Goal: Transaction & Acquisition: Book appointment/travel/reservation

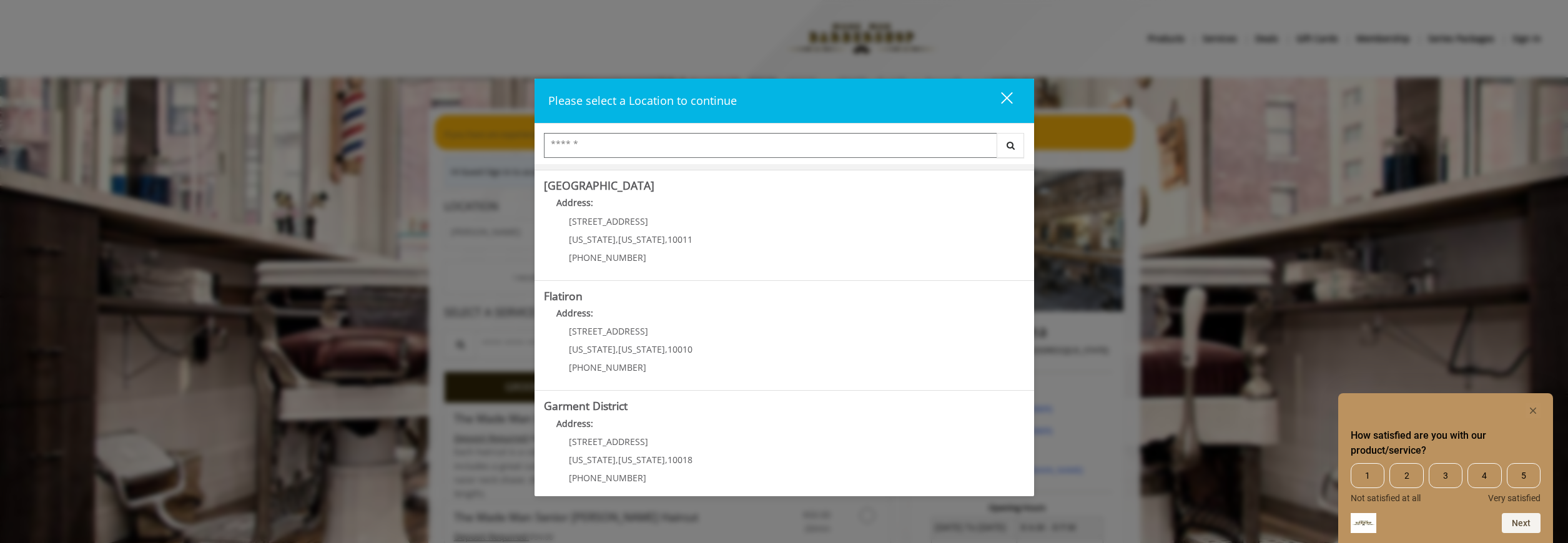
scroll to position [226, 0]
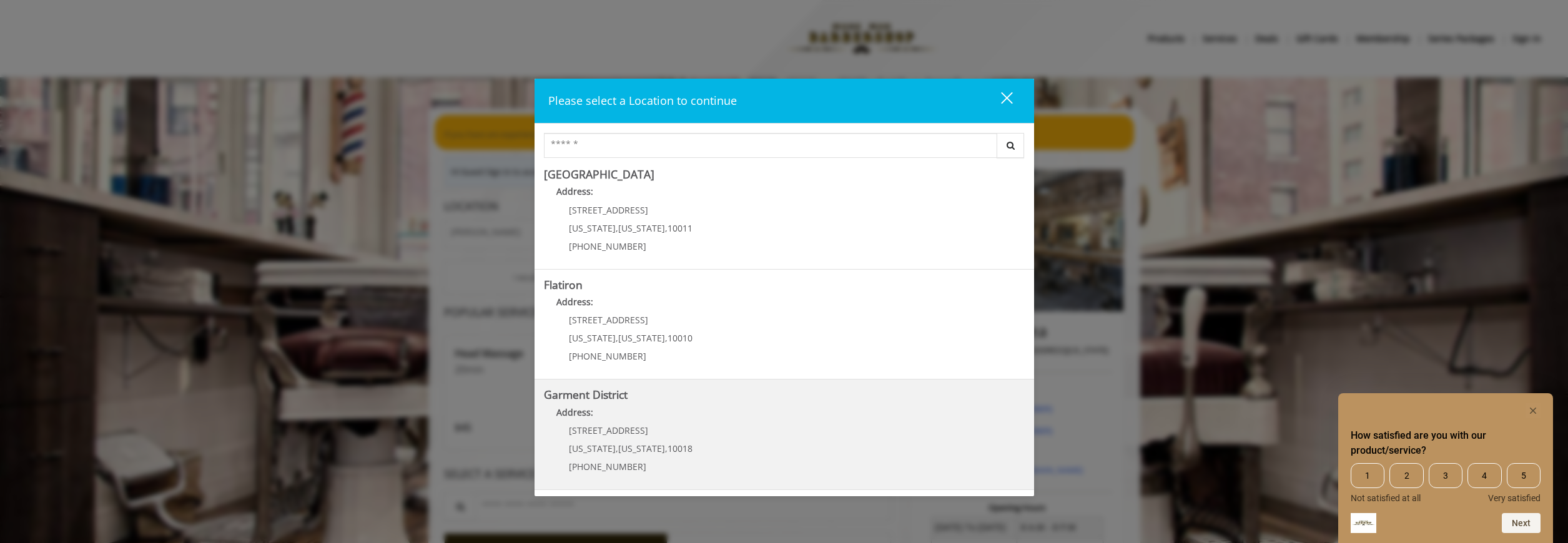
click at [773, 409] on District "Address:" at bounding box center [784, 415] width 481 height 20
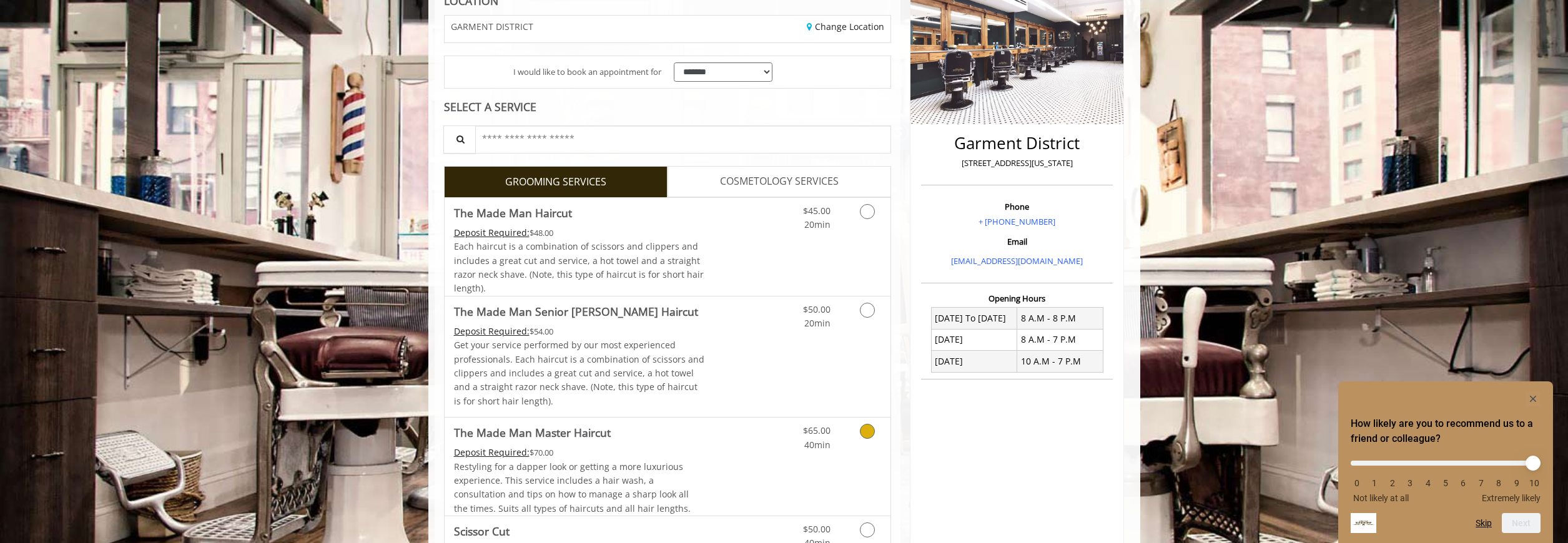
scroll to position [212, 0]
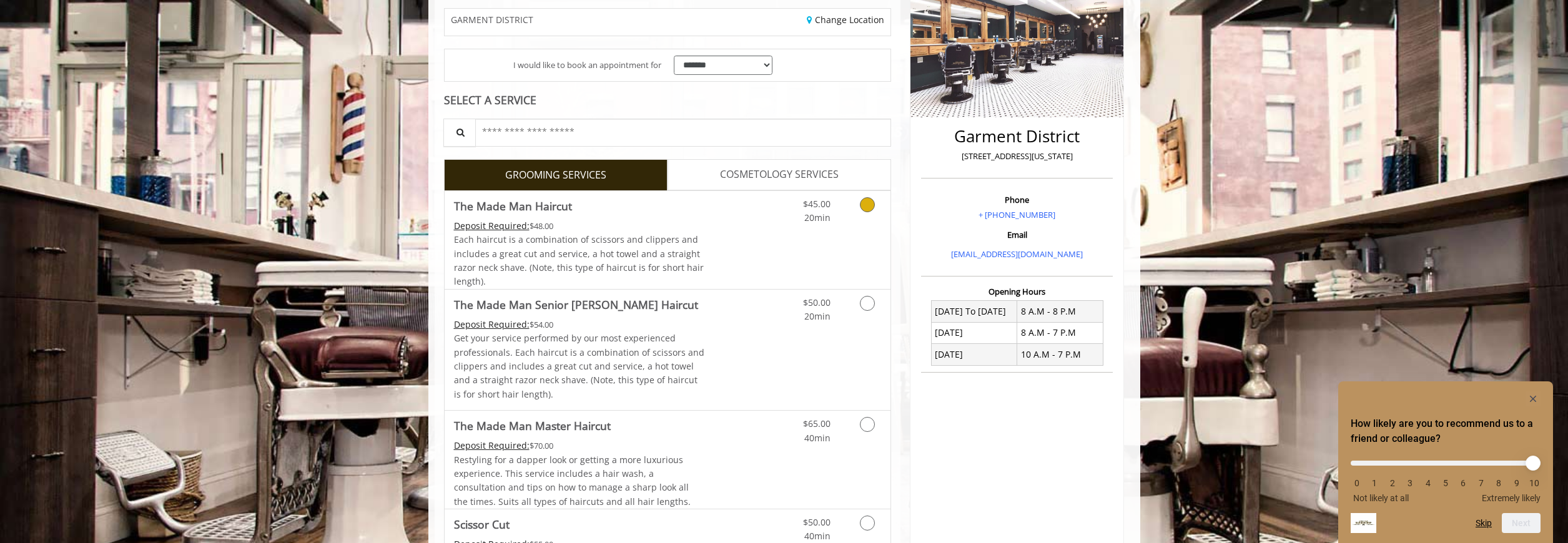
click at [772, 249] on link "Discounted Price" at bounding box center [741, 239] width 74 height 98
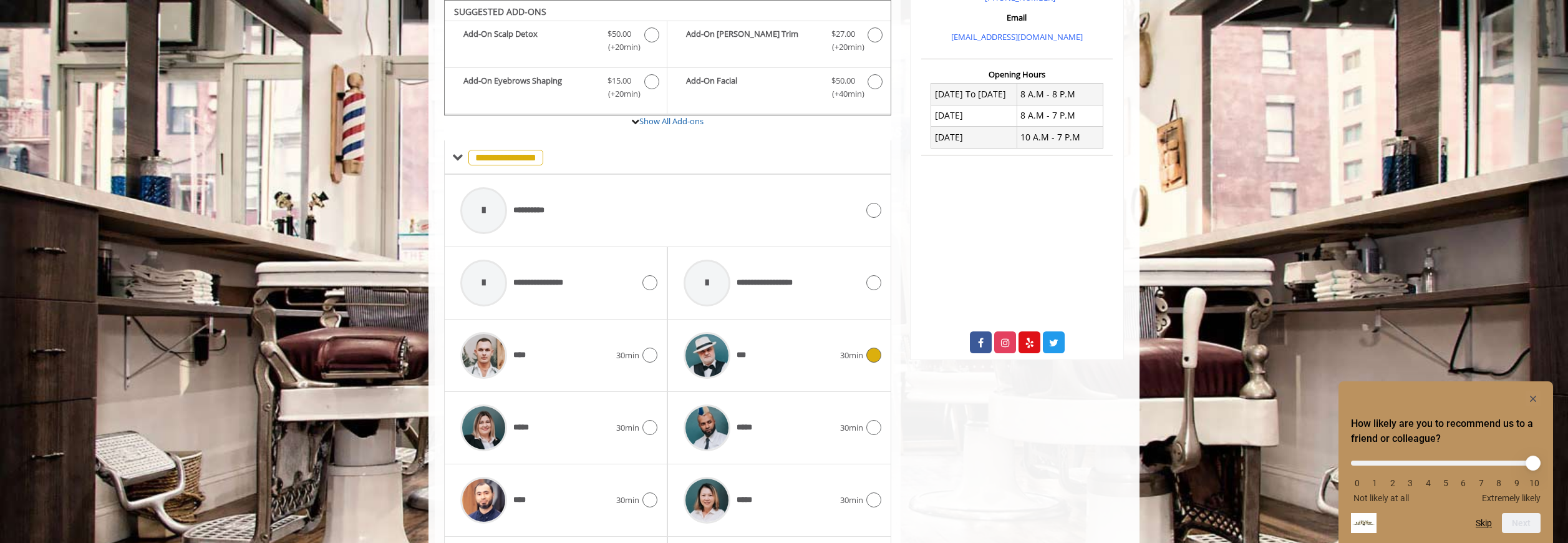
click at [741, 370] on span "***" at bounding box center [712, 356] width 70 height 60
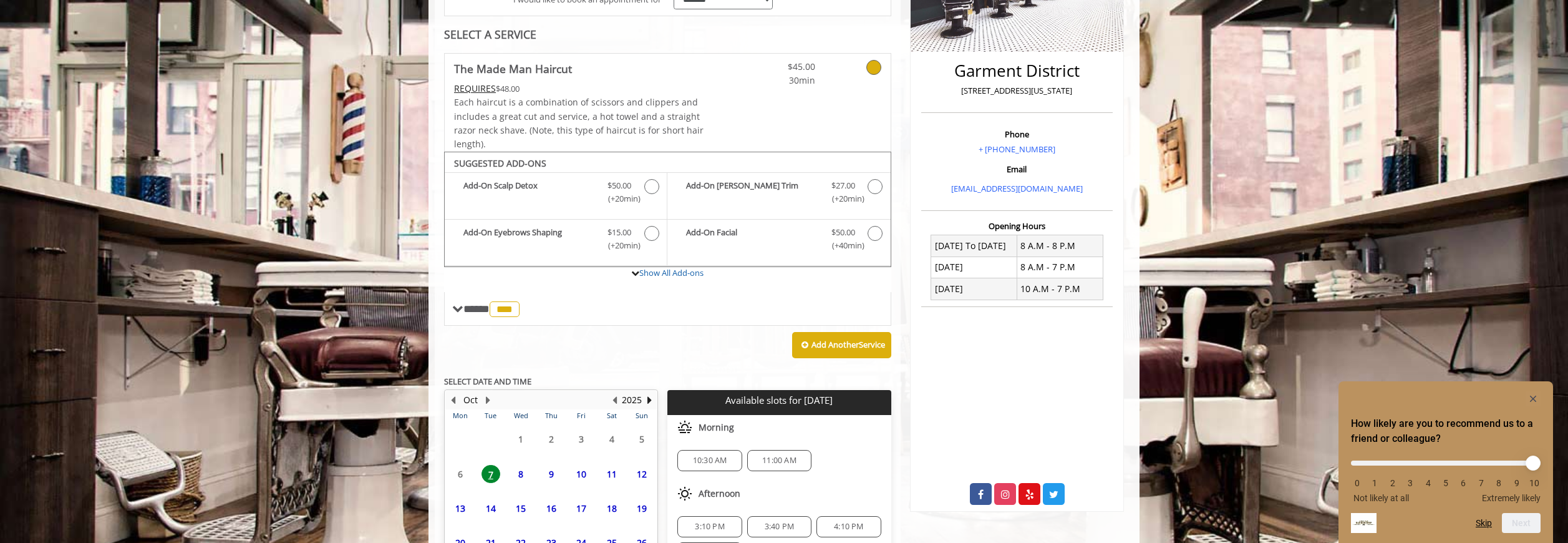
scroll to position [400, 0]
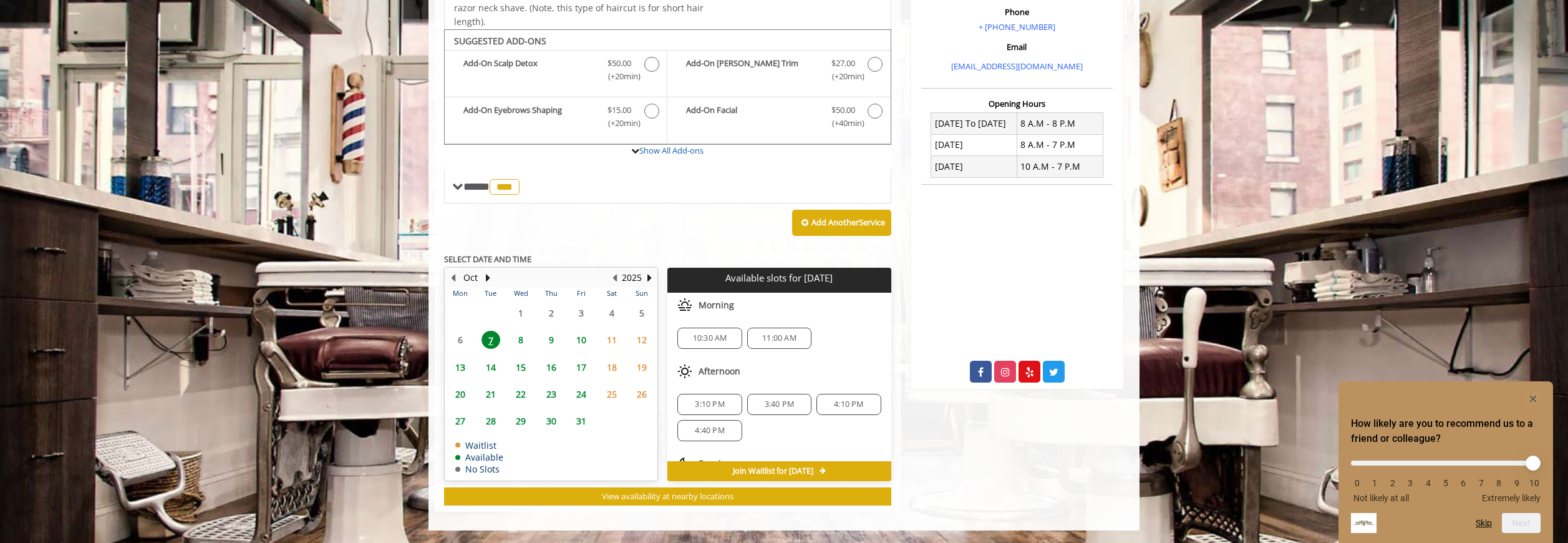
click at [788, 340] on span "11:00 AM" at bounding box center [779, 339] width 34 height 10
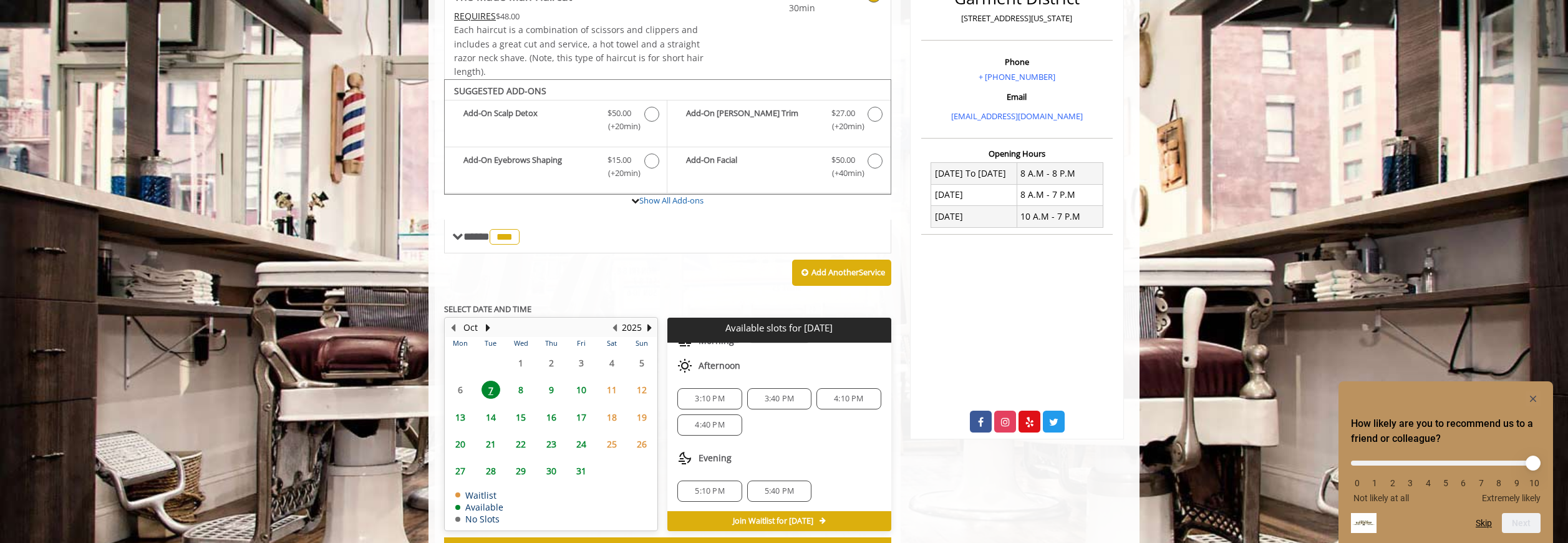
scroll to position [56, 0]
